Goal: Use online tool/utility: Use online tool/utility

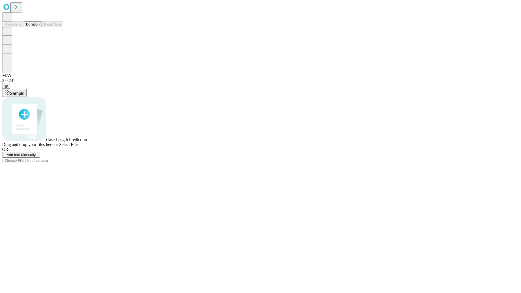
click at [40, 27] on button "Duration" at bounding box center [33, 24] width 18 height 6
click at [36, 157] on span "Add Info Manually" at bounding box center [21, 155] width 29 height 4
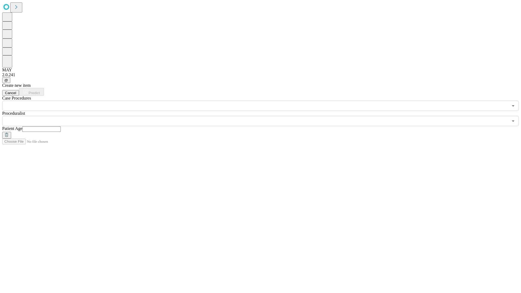
click at [61, 126] on input "text" at bounding box center [41, 128] width 39 height 5
type input "**"
click at [264, 116] on input "text" at bounding box center [255, 121] width 506 height 10
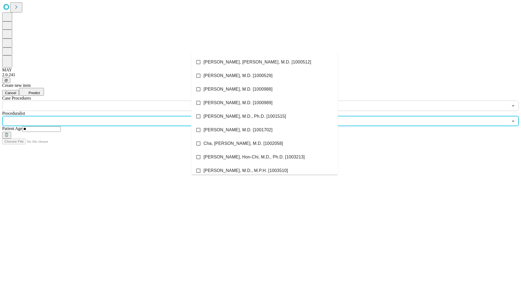
click at [264, 62] on li "[PERSON_NAME], [PERSON_NAME], M.D. [1000512]" at bounding box center [264, 62] width 146 height 14
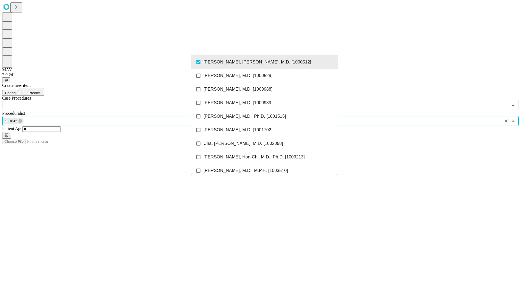
click at [114, 101] on input "text" at bounding box center [255, 106] width 506 height 10
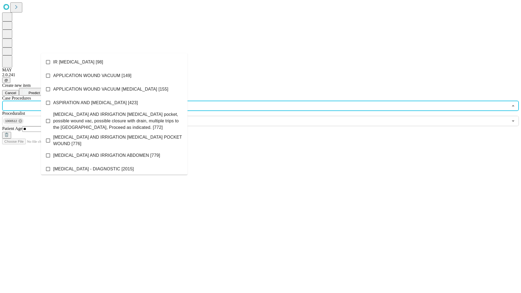
click at [114, 62] on li "IR [MEDICAL_DATA] [98]" at bounding box center [114, 62] width 146 height 14
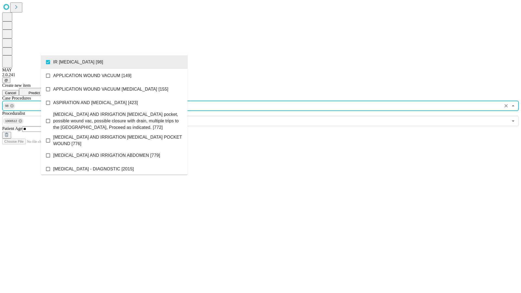
click at [40, 91] on span "Predict" at bounding box center [33, 93] width 11 height 4
